Goal: Task Accomplishment & Management: Manage account settings

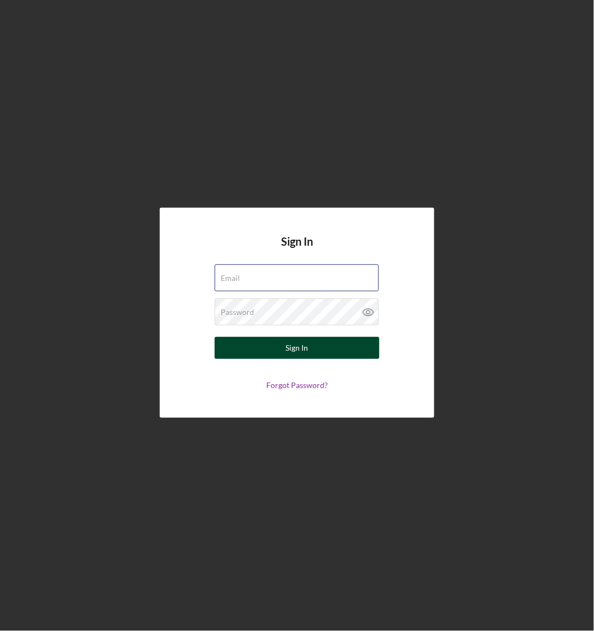
type input "[EMAIL_ADDRESS][DOMAIN_NAME]"
click at [286, 350] on div "Sign In" at bounding box center [297, 348] width 23 height 22
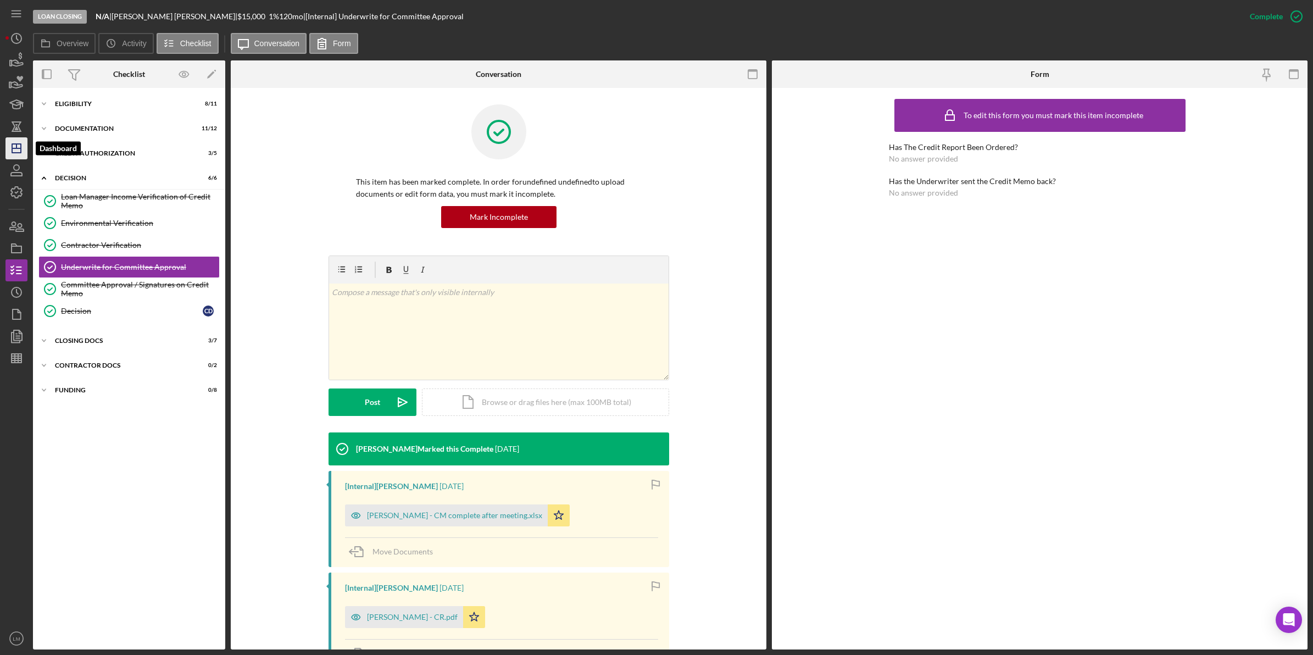
click at [20, 147] on icon "Icon/Dashboard" at bounding box center [16, 148] width 27 height 27
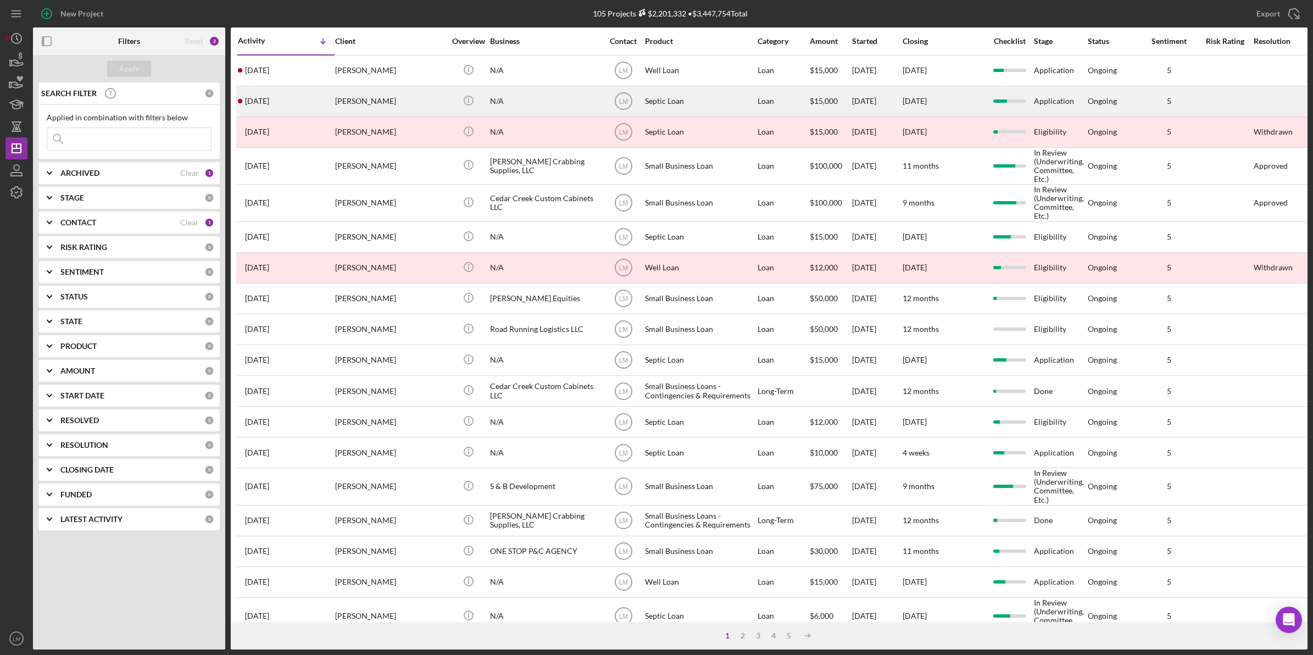
click at [540, 93] on div "N/A" at bounding box center [545, 101] width 110 height 29
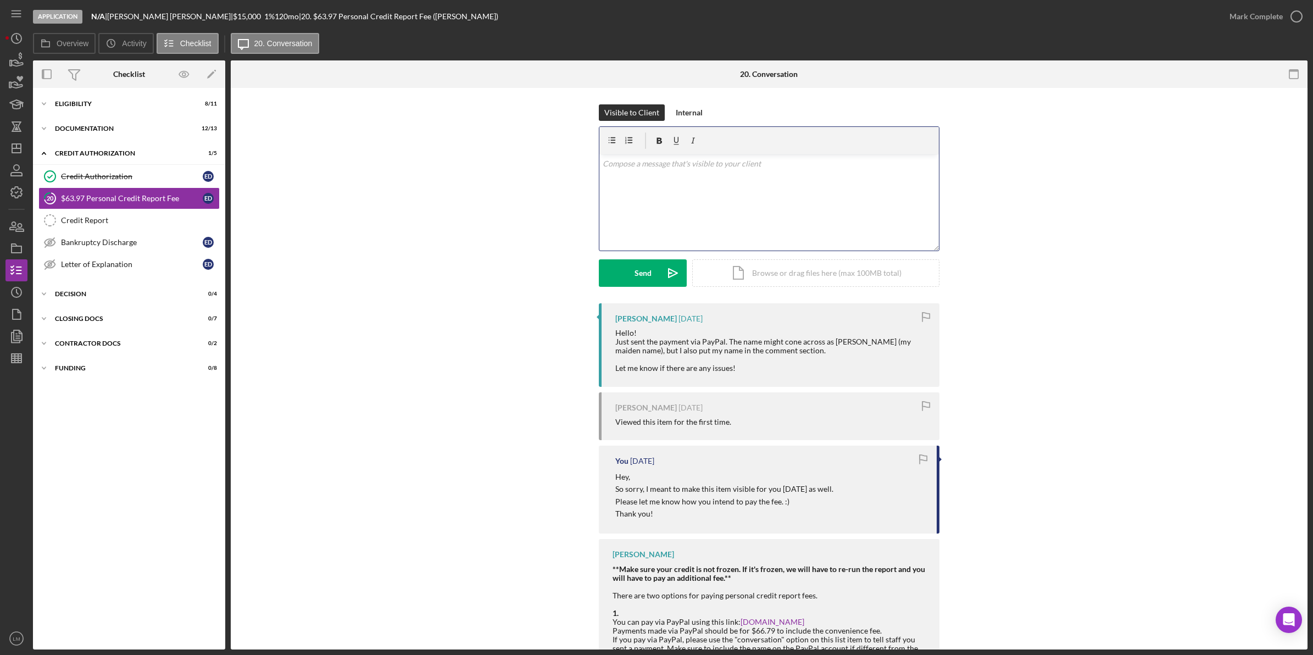
click at [594, 224] on div "v Color teal Color pink Remove color Add row above Add row below Add column bef…" at bounding box center [769, 202] width 340 height 96
click at [594, 281] on div "Send" at bounding box center [643, 272] width 17 height 27
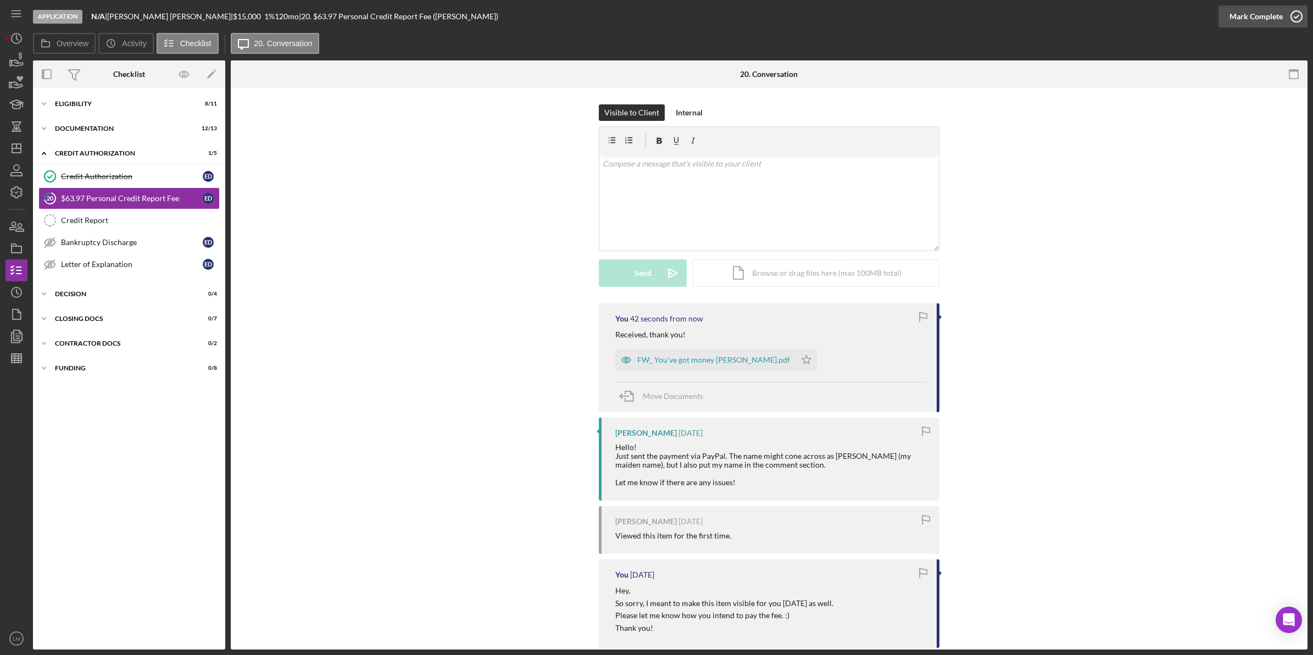
click at [594, 20] on div "Mark Complete" at bounding box center [1256, 16] width 53 height 22
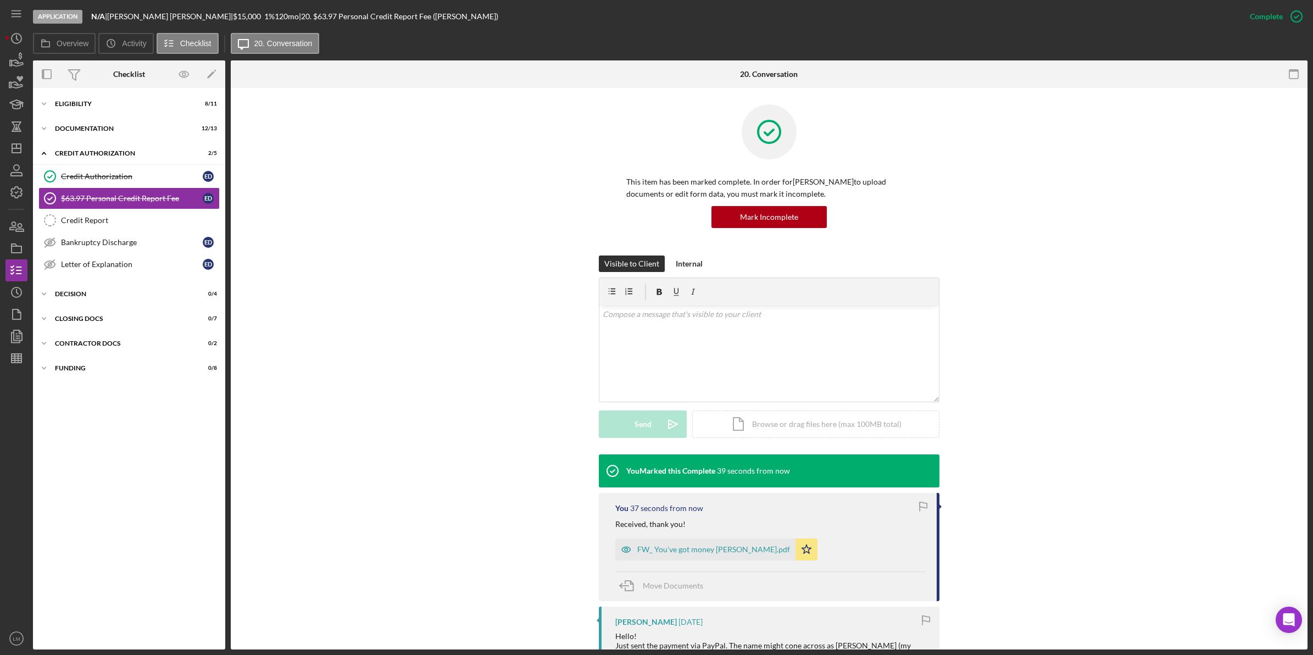
click at [3, 41] on div "Application N/A | [PERSON_NAME] | $15,000 $15,000 1 % 120 mo | 20. $63.97 Perso…" at bounding box center [656, 327] width 1313 height 655
click at [21, 36] on icon "Icon/History" at bounding box center [16, 38] width 27 height 27
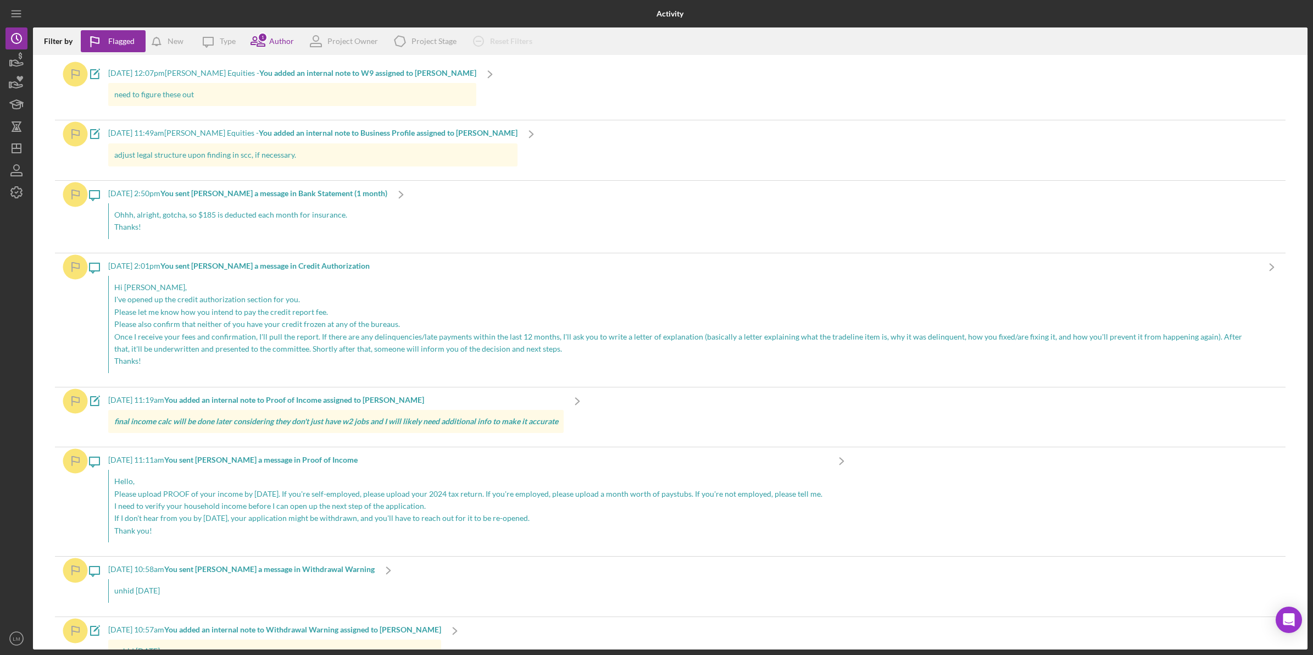
click at [238, 319] on p "Please also confirm that neither of you have your credit frozen at any of the b…" at bounding box center [683, 324] width 1138 height 12
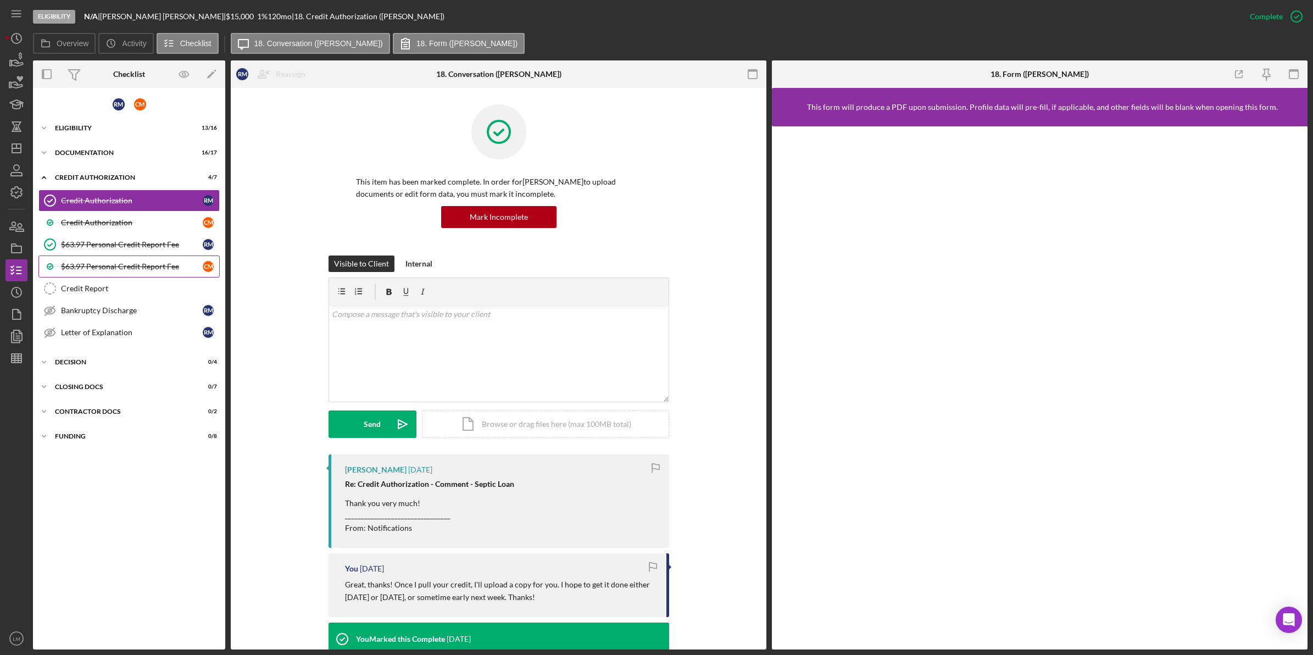
click at [141, 262] on link "$63.97 Personal Credit Report Fee C M" at bounding box center [128, 266] width 181 height 22
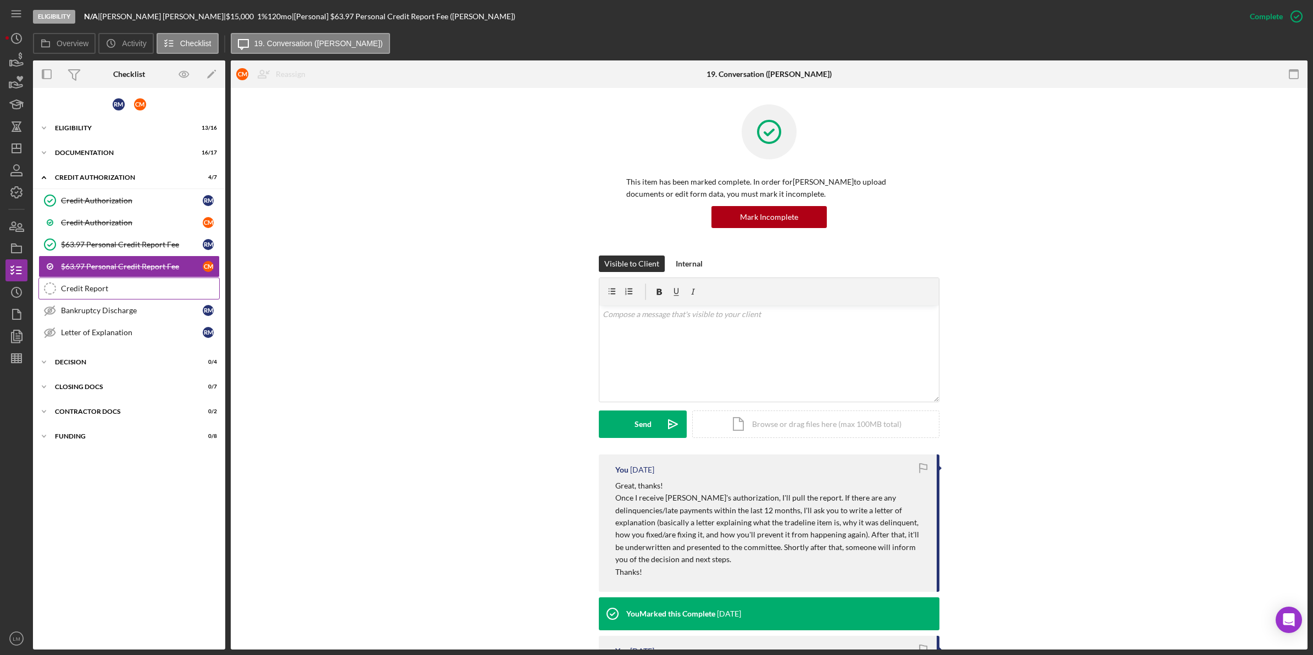
click at [117, 287] on div "Credit Report" at bounding box center [140, 288] width 158 height 9
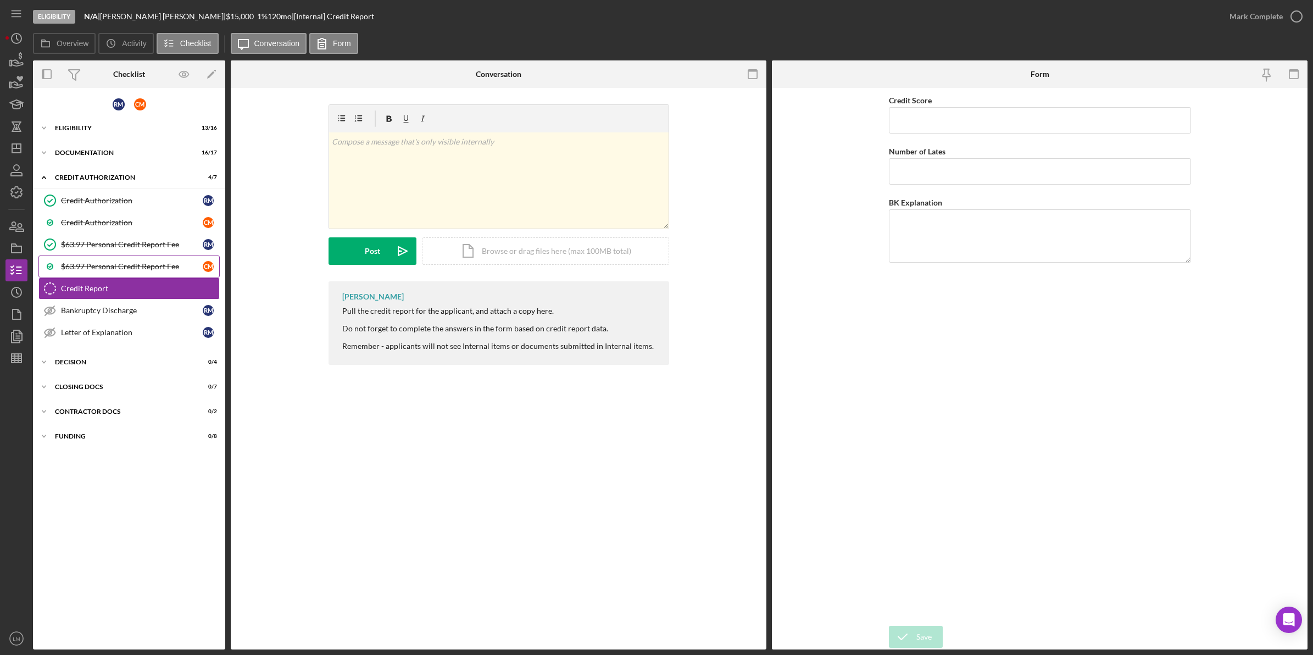
click at [140, 258] on link "$63.97 Personal Credit Report Fee C M" at bounding box center [128, 266] width 181 height 22
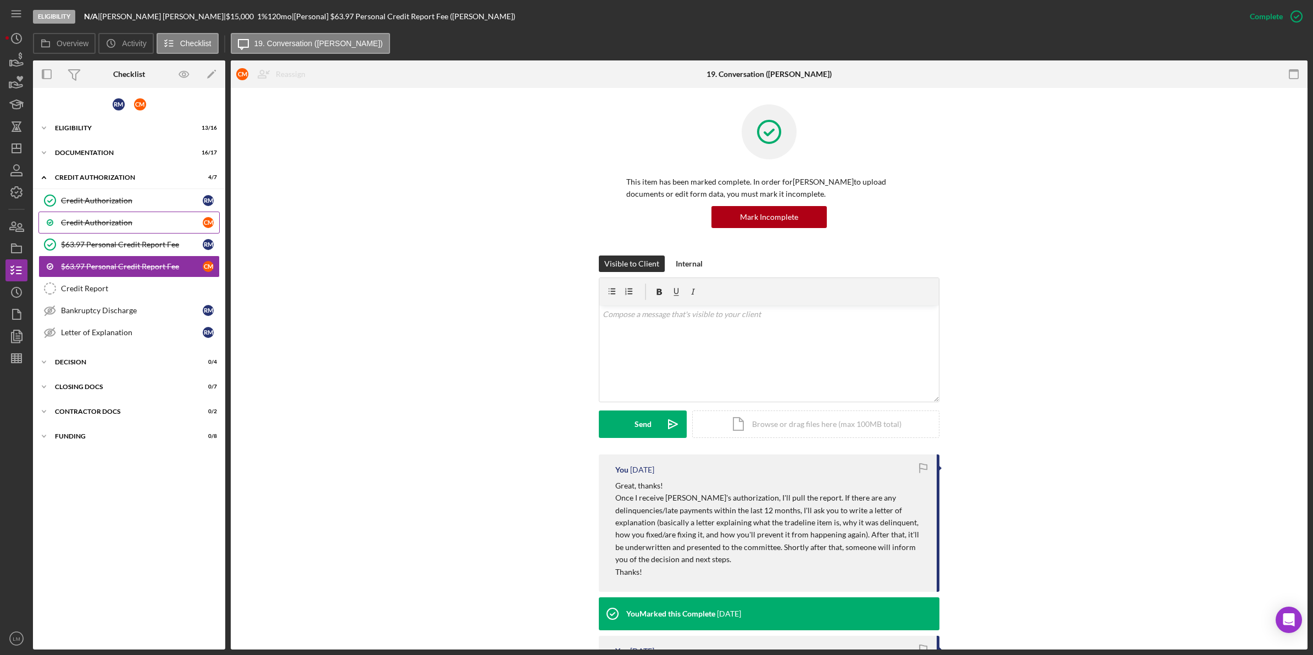
click at [160, 232] on link "Credit Authorization C M" at bounding box center [128, 223] width 181 height 22
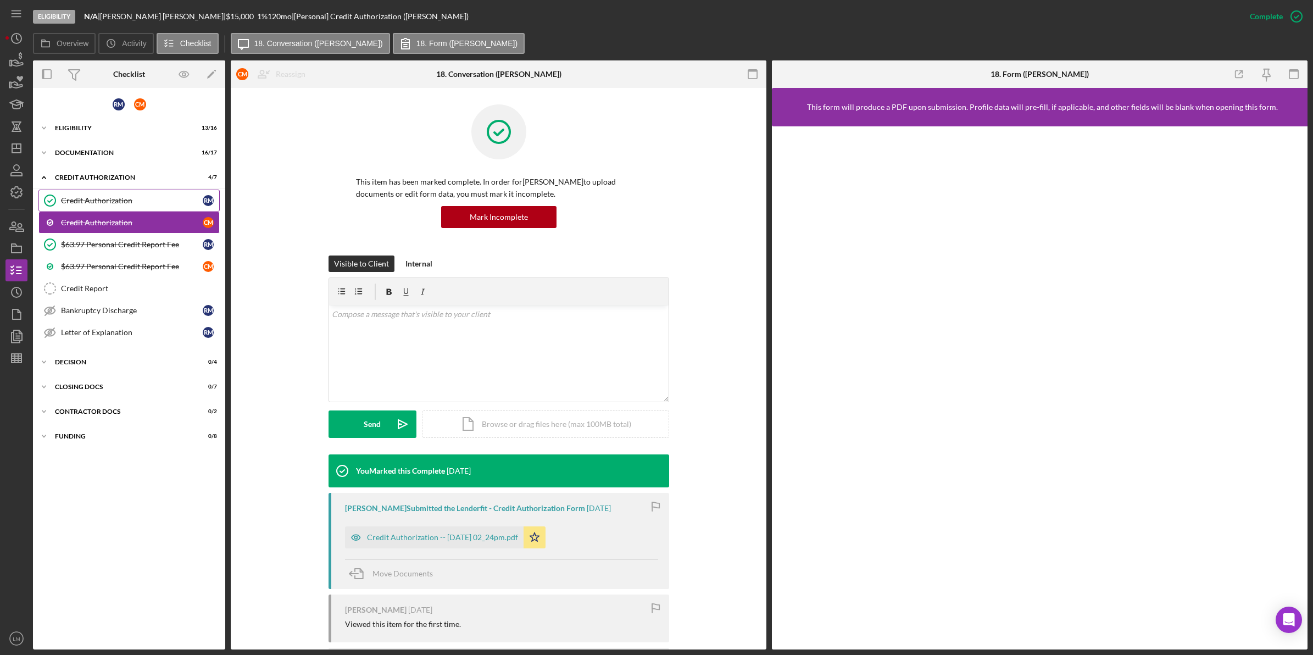
click at [179, 209] on link "Credit Authorization Credit Authorization R M" at bounding box center [128, 201] width 181 height 22
